Goal: Check status: Check status

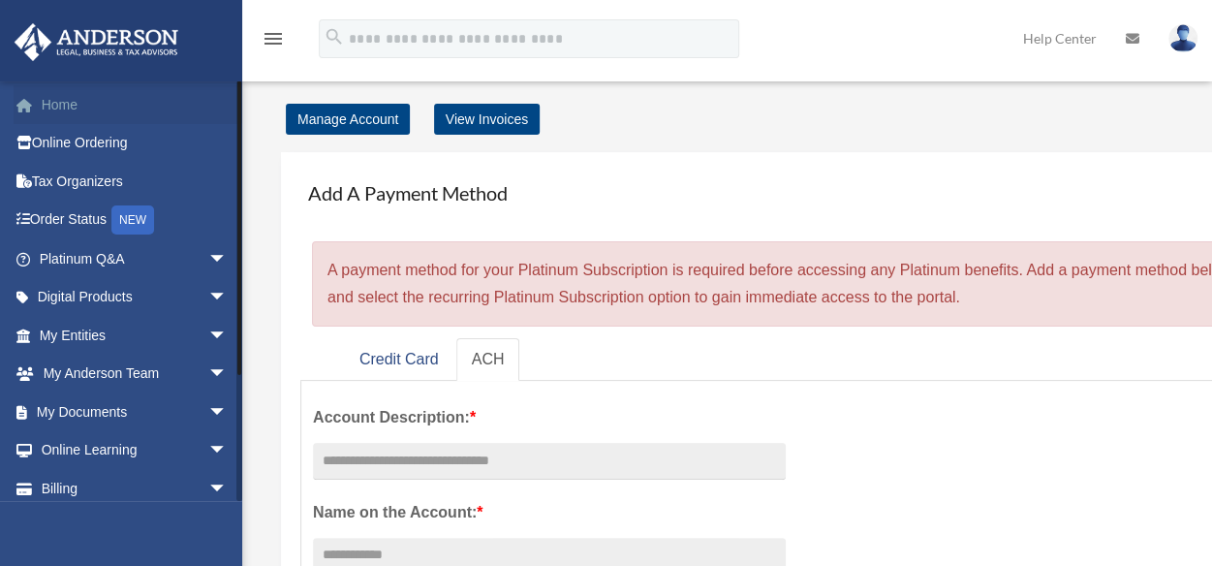
click at [76, 109] on link "Home" at bounding box center [135, 104] width 243 height 39
click at [81, 178] on link "Tax Organizers" at bounding box center [135, 181] width 243 height 39
click at [89, 334] on link "My Entities arrow_drop_down" at bounding box center [135, 335] width 243 height 39
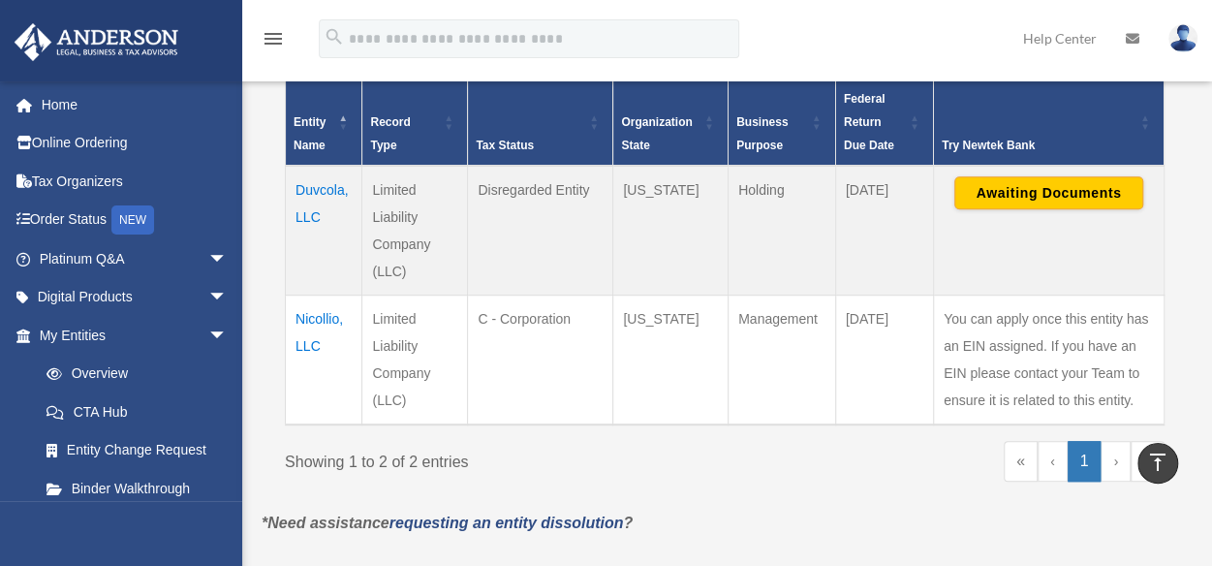
scroll to position [426, 0]
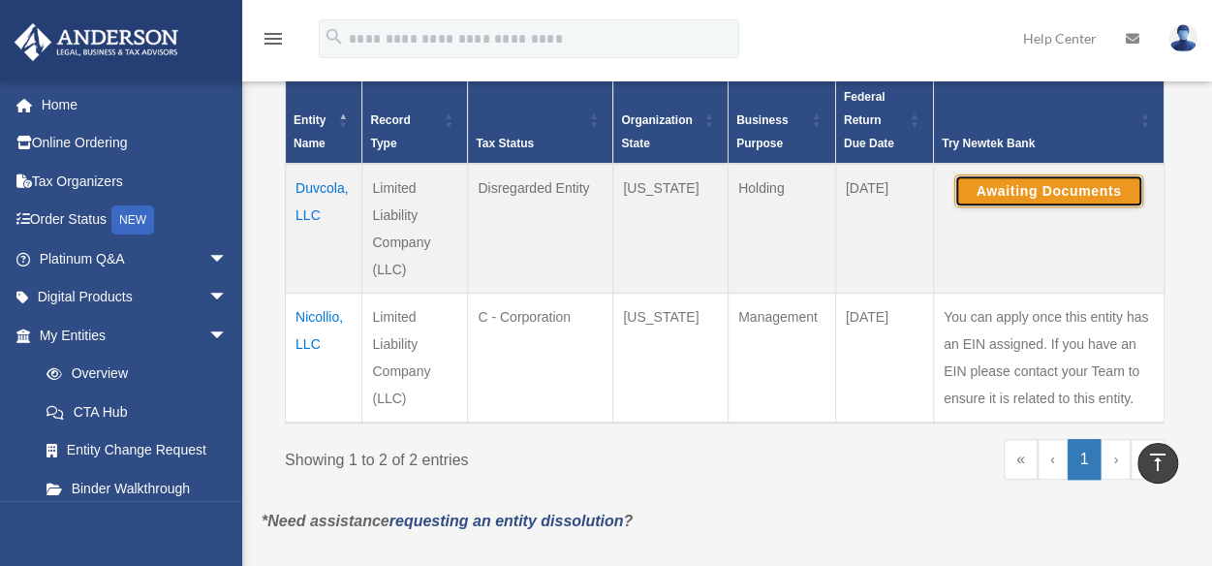
click at [1090, 188] on button "Awaiting Documents" at bounding box center [1048, 190] width 189 height 33
